Goal: Task Accomplishment & Management: Manage account settings

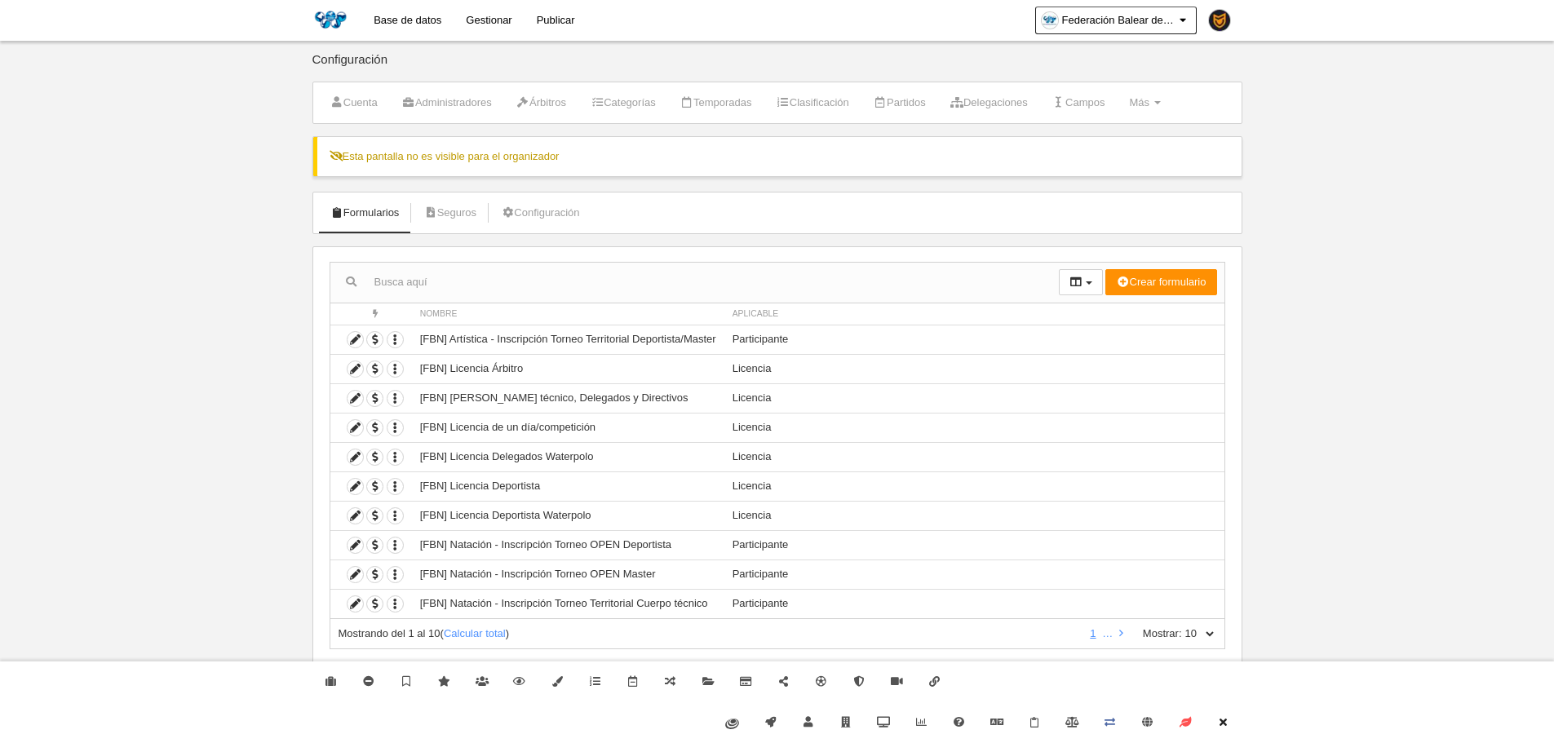
click at [1215, 728] on link "Cerrar" at bounding box center [1223, 722] width 38 height 41
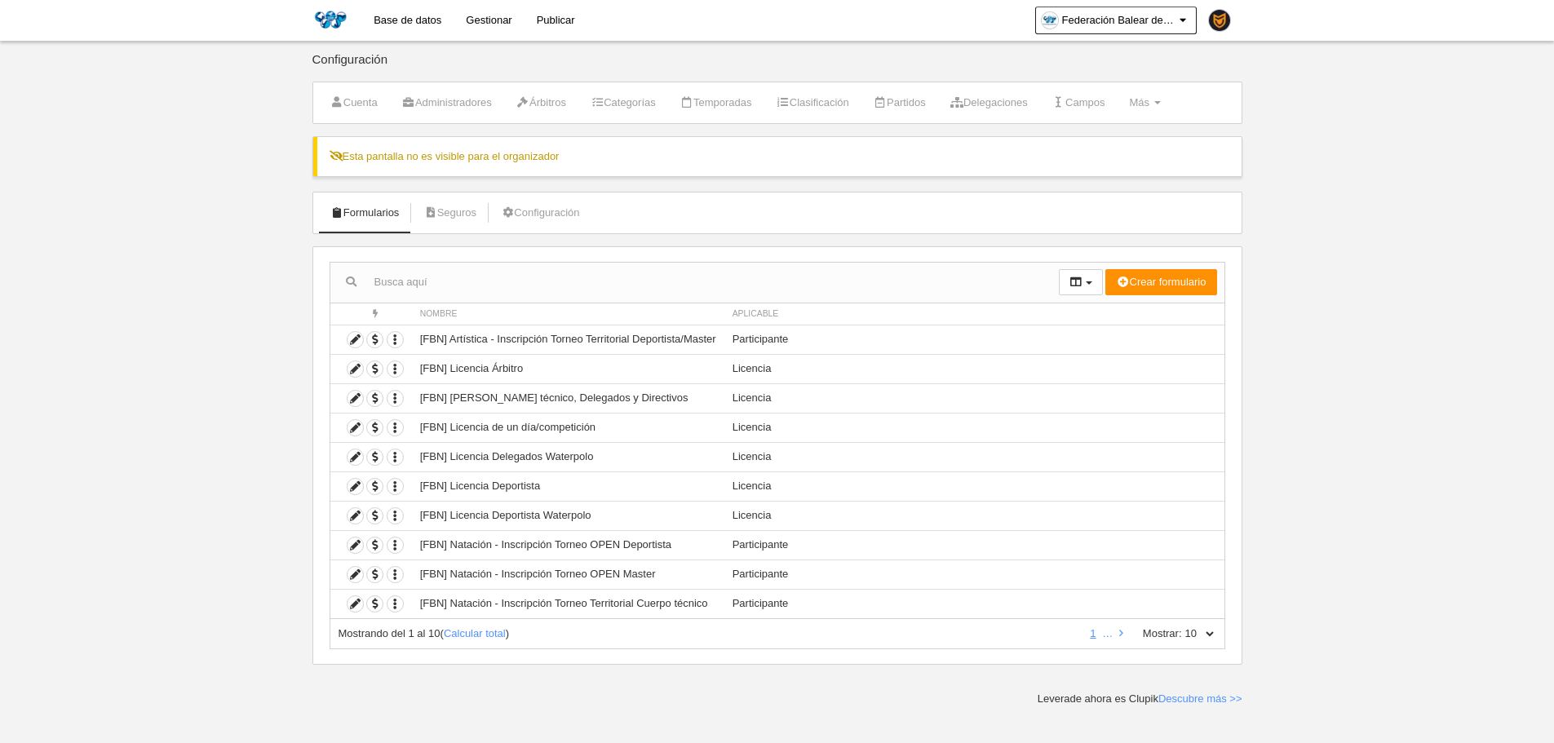
click at [1201, 637] on select "10 25 50 100 500" at bounding box center [1199, 633] width 34 height 15
select select "500"
click at [1182, 626] on select "10 25 50 100 500" at bounding box center [1199, 633] width 34 height 15
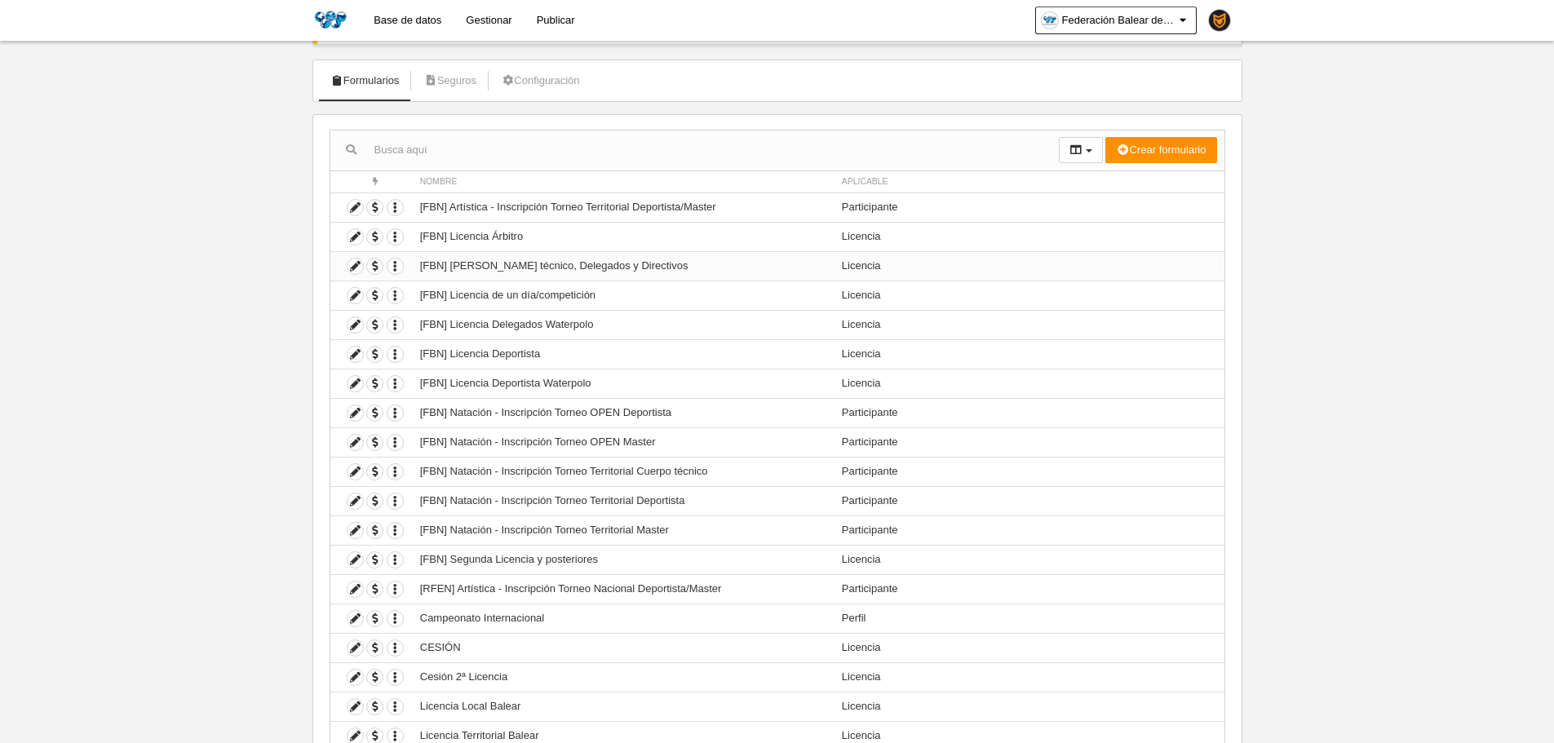
scroll to position [163, 0]
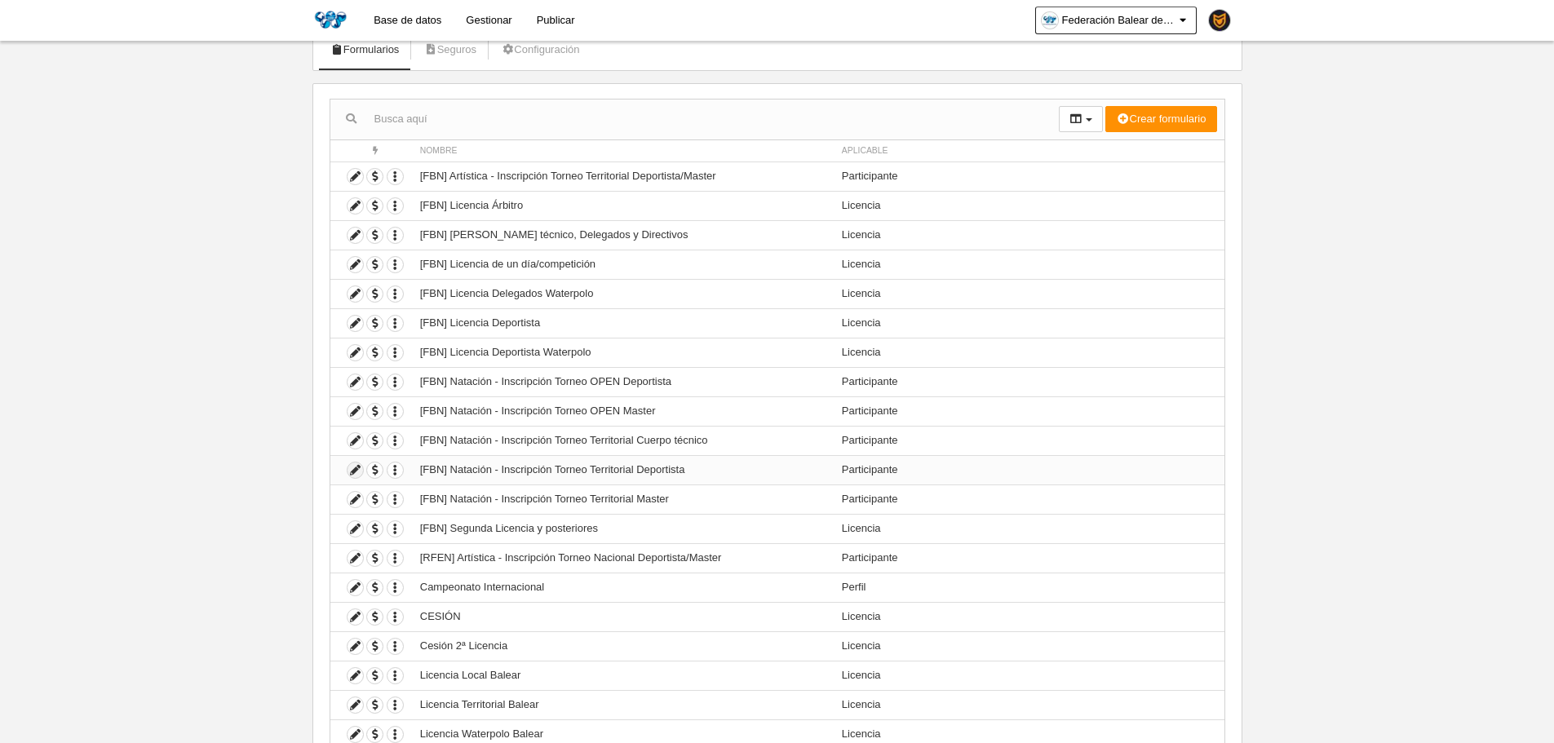
click at [355, 469] on icon at bounding box center [354, 469] width 15 height 15
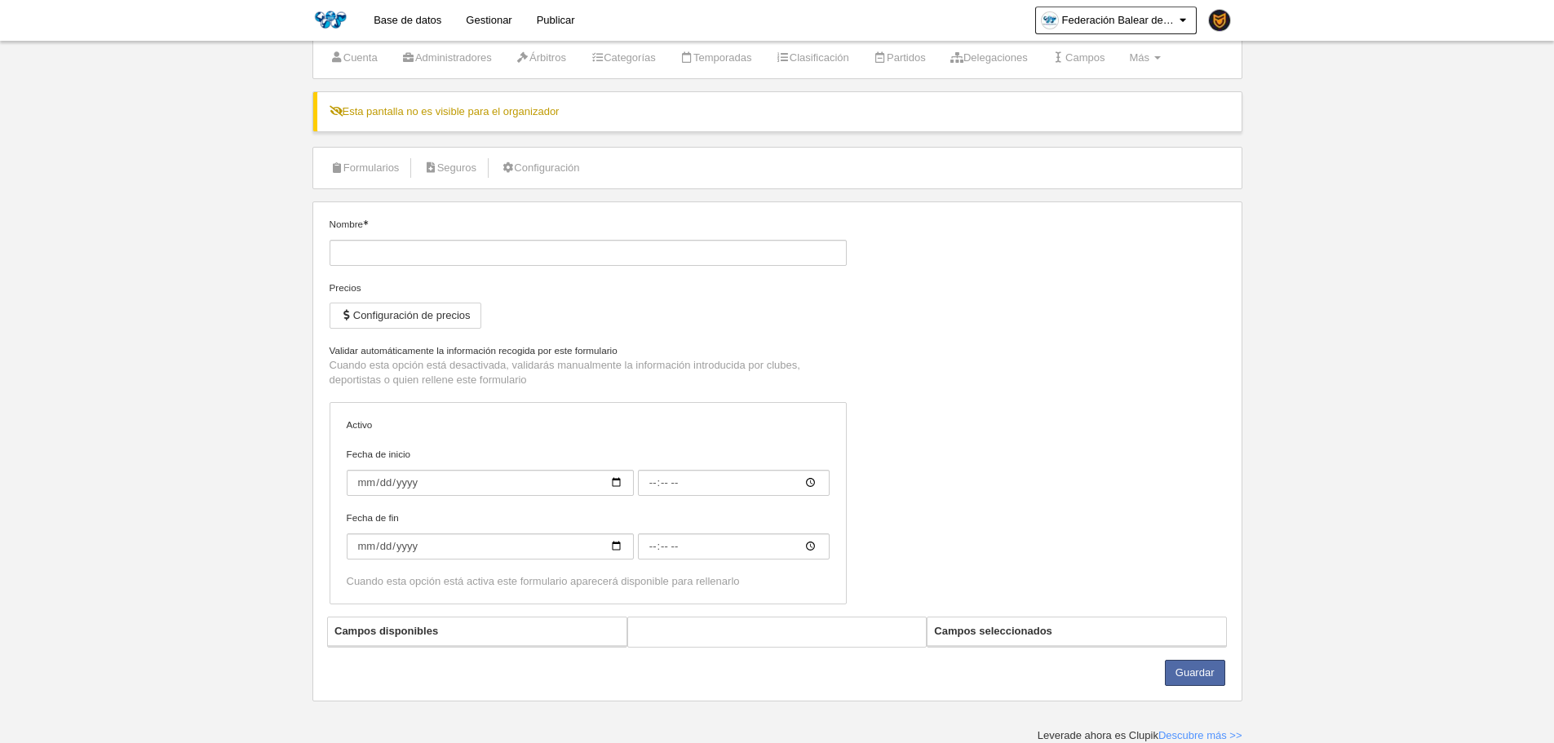
type input "[FBN] Natación - Inscripción Torneo Territorial Deportista"
checkbox input "true"
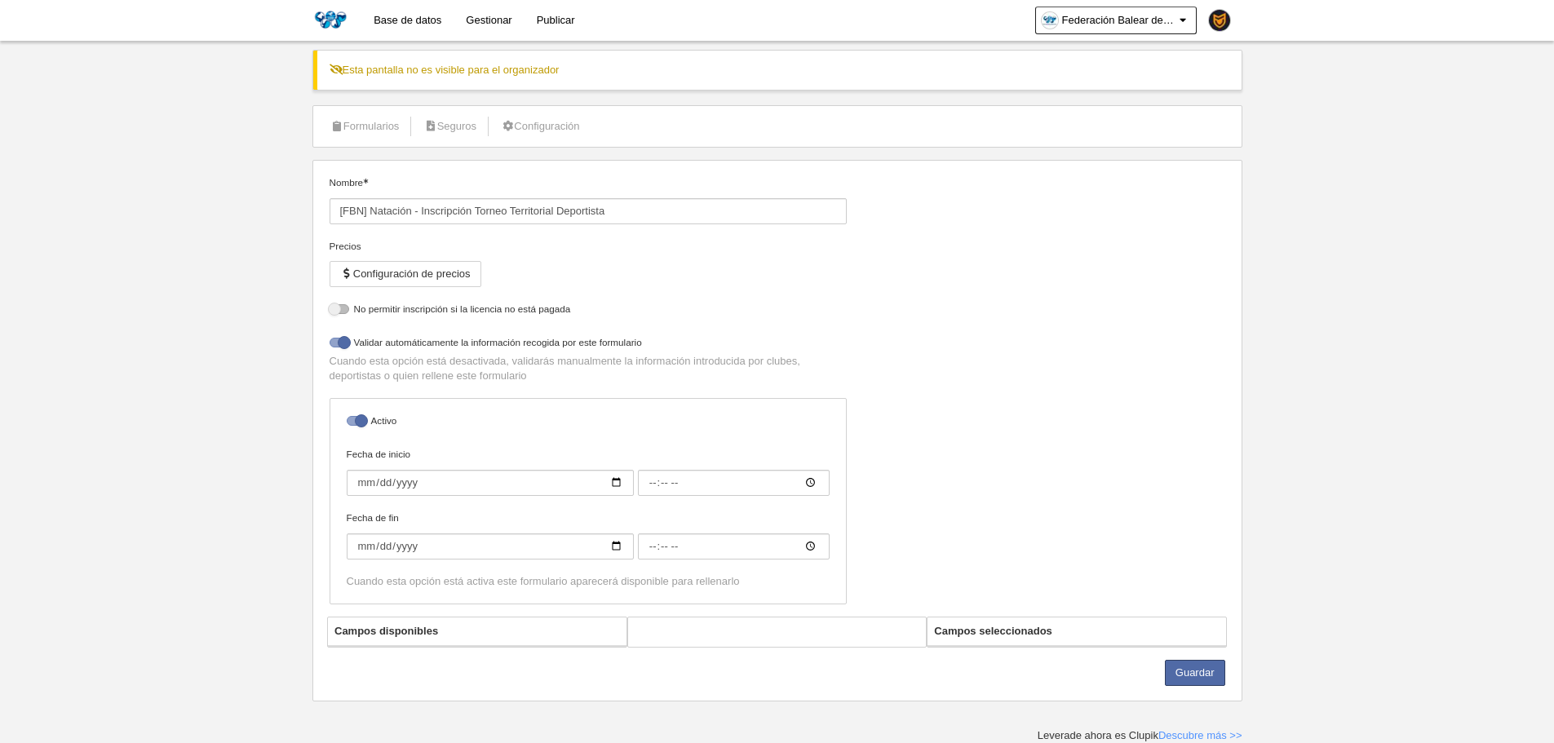
scroll to position [150, 0]
select select "selected"
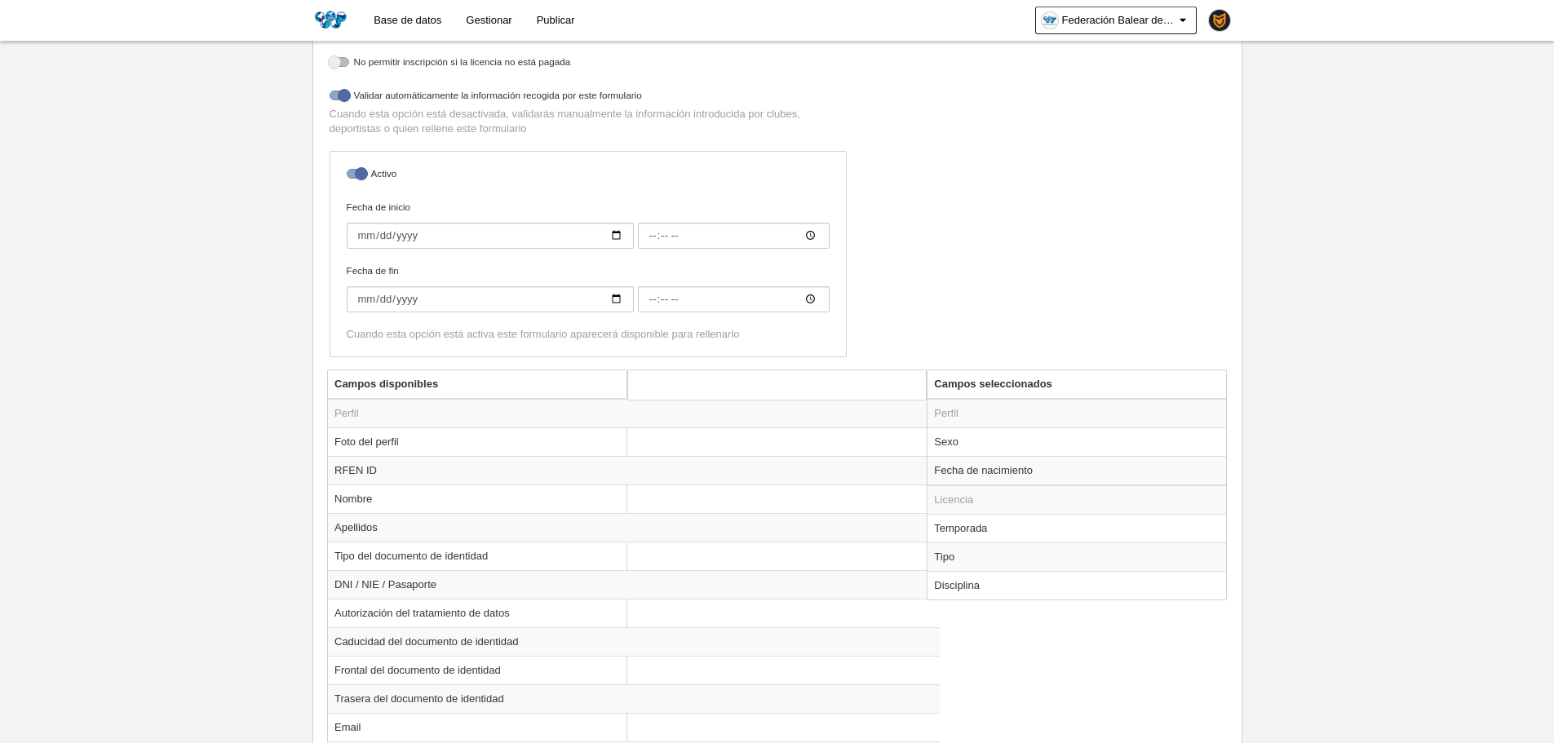
scroll to position [476, 0]
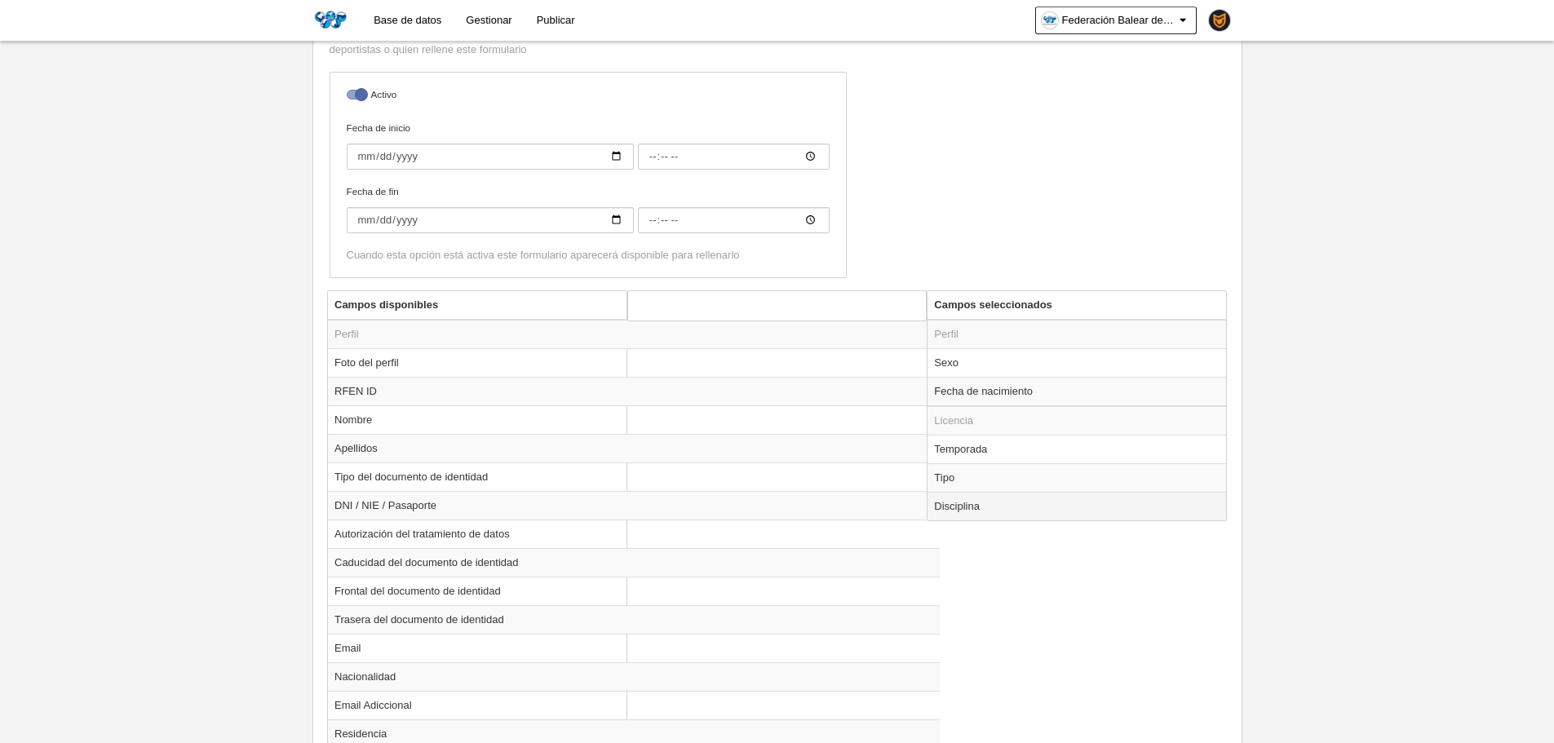
click at [1010, 494] on td "Disciplina" at bounding box center [1076, 506] width 299 height 29
radio input "true"
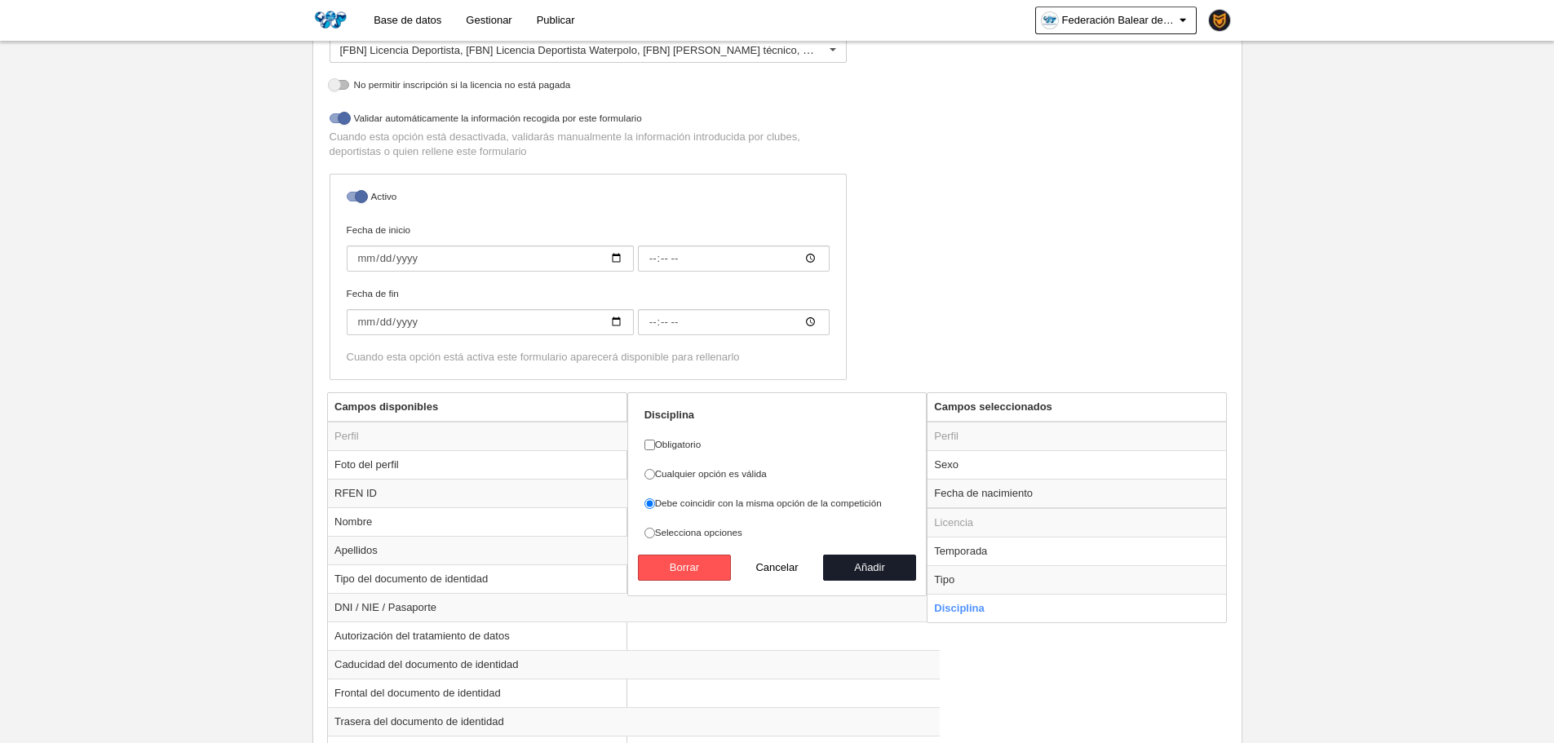
scroll to position [69, 0]
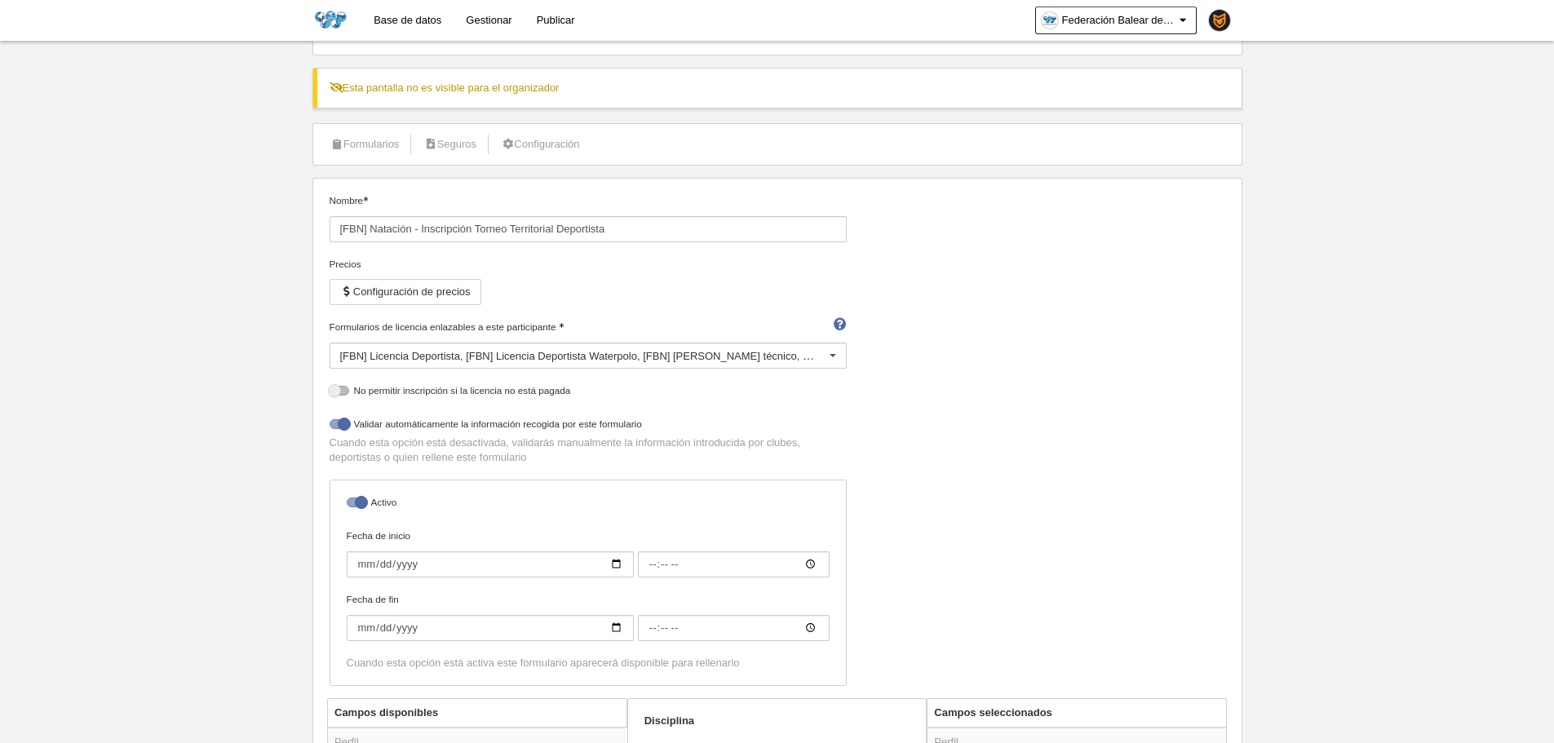
click at [327, 29] on img at bounding box center [330, 20] width 36 height 20
